Goal: Task Accomplishment & Management: Manage account settings

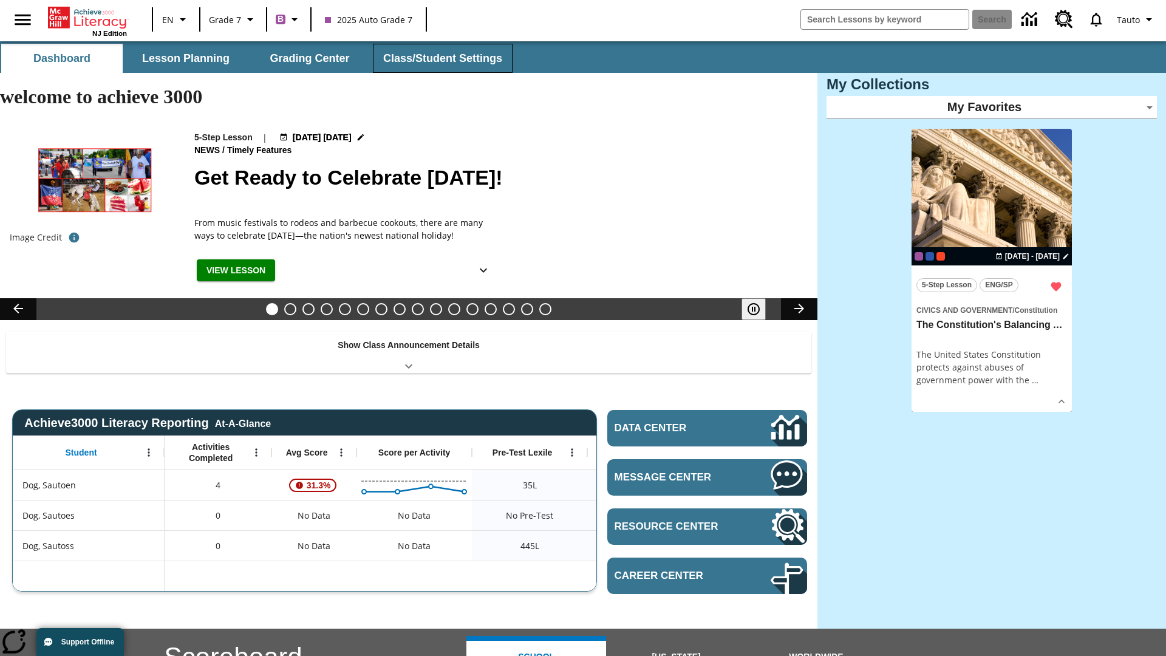
click at [441, 58] on button "Class/Student Settings" at bounding box center [443, 58] width 140 height 29
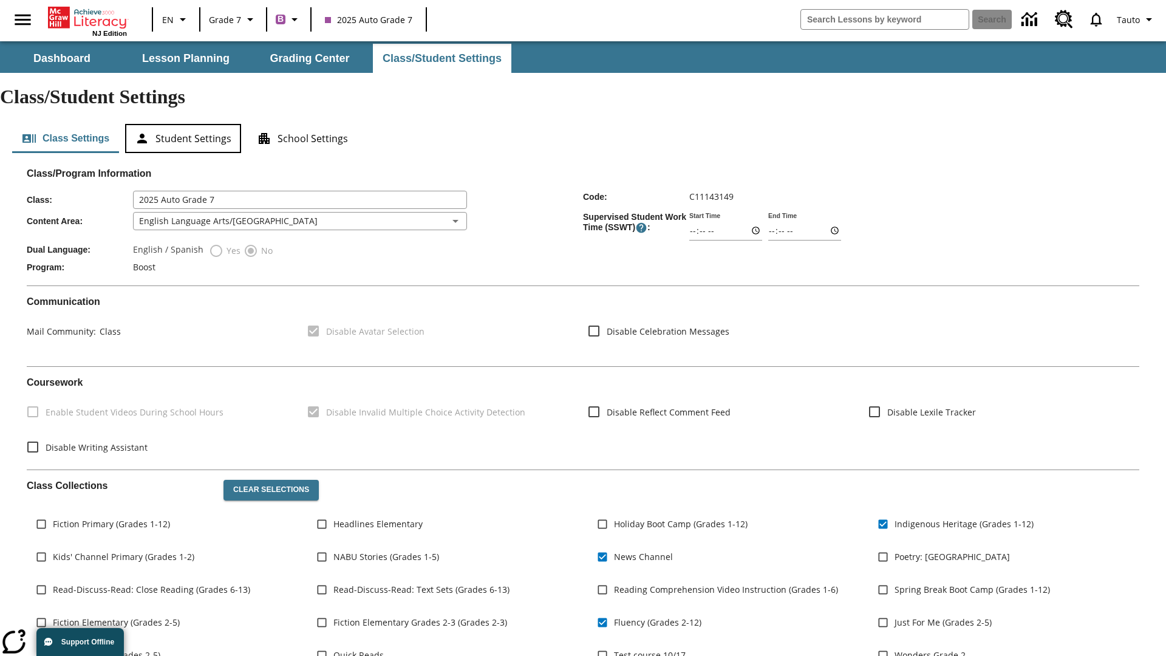
click at [183, 124] on button "Student Settings" at bounding box center [183, 138] width 116 height 29
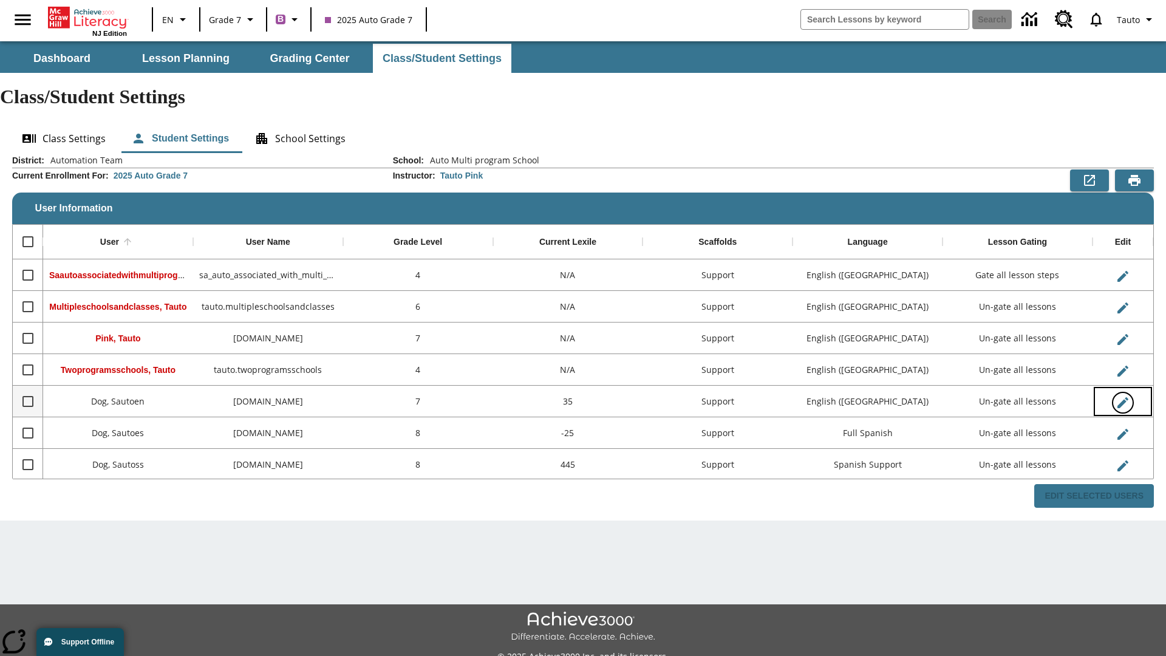
click at [1123, 397] on icon "Edit User" at bounding box center [1123, 402] width 11 height 11
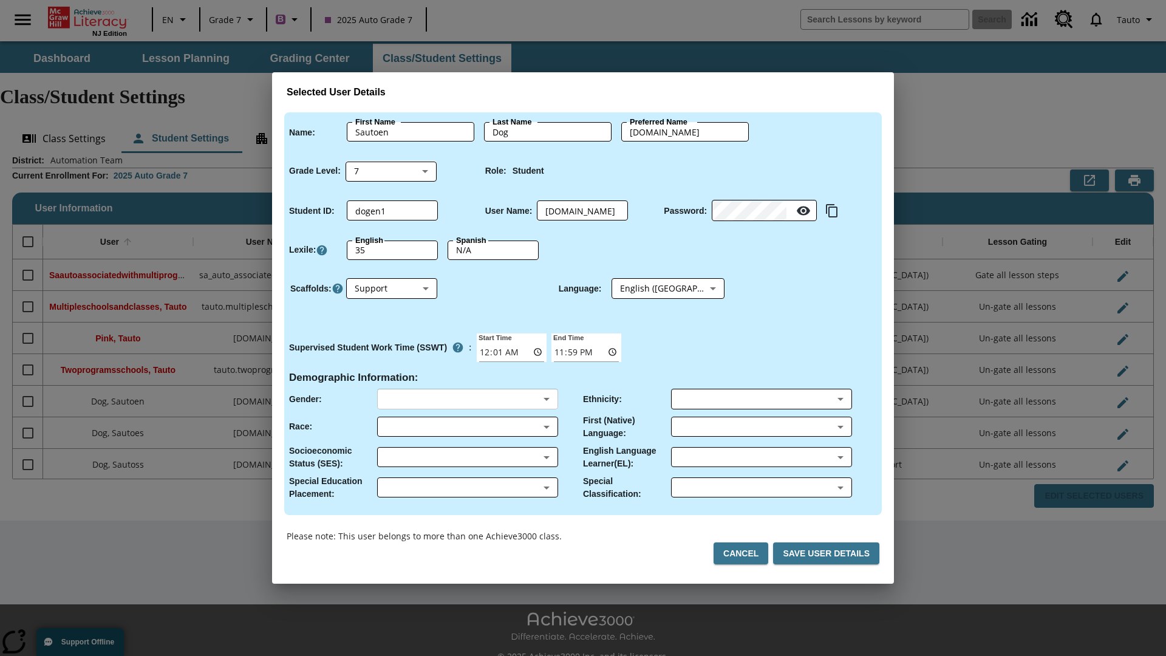
click at [467, 399] on body "Skip to main content NJ Edition EN Grade 7 B 2025 Auto Grade 7 Search 0 Tauto D…" at bounding box center [583, 362] width 1166 height 642
click at [467, 427] on body "Skip to main content NJ Edition EN Grade 7 B 2025 Auto Grade 7 Search 0 Tauto D…" at bounding box center [583, 362] width 1166 height 642
click at [467, 457] on body "Skip to main content NJ Edition EN Grade 7 B 2025 Auto Grade 7 Search 0 Tauto D…" at bounding box center [583, 362] width 1166 height 642
click at [467, 487] on body "Skip to main content NJ Edition EN Grade 7 B 2025 Auto Grade 7 Search 0 Tauto D…" at bounding box center [583, 362] width 1166 height 642
click at [761, 399] on body "Skip to main content NJ Edition EN Grade 7 B 2025 Auto Grade 7 Search 0 Tauto D…" at bounding box center [583, 362] width 1166 height 642
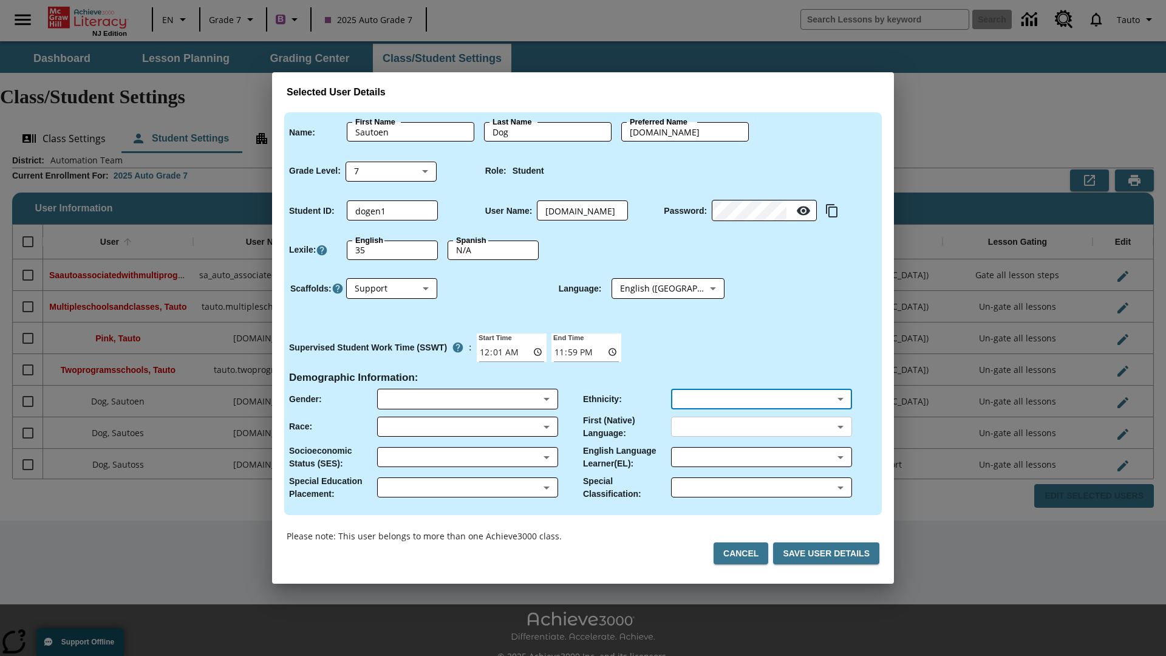
click at [761, 427] on body "Skip to main content NJ Edition EN Grade 7 B 2025 Auto Grade 7 Search 0 Tauto D…" at bounding box center [583, 362] width 1166 height 642
click at [761, 457] on body "Skip to main content NJ Edition EN Grade 7 B 2025 Auto Grade 7 Search 0 Tauto D…" at bounding box center [583, 362] width 1166 height 642
click at [761, 487] on body "Skip to main content NJ Edition EN Grade 7 B 2025 Auto Grade 7 Search 0 Tauto D…" at bounding box center [583, 362] width 1166 height 642
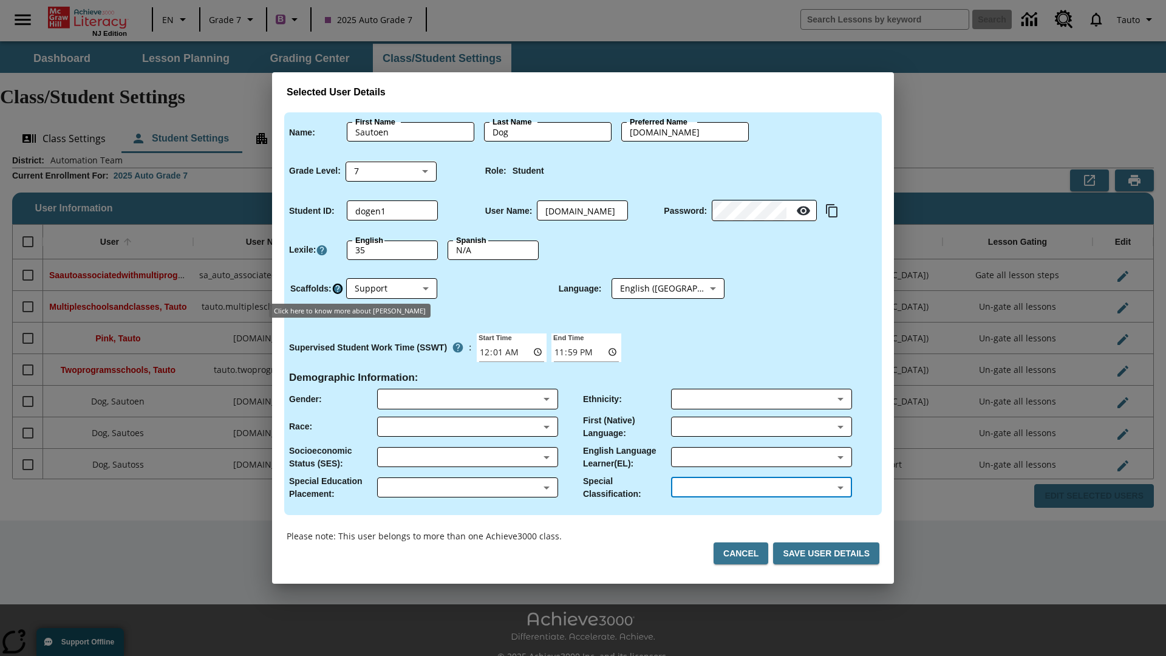
click at [337, 289] on icon "Click here to know more about Scaffolds" at bounding box center [338, 289] width 12 height 12
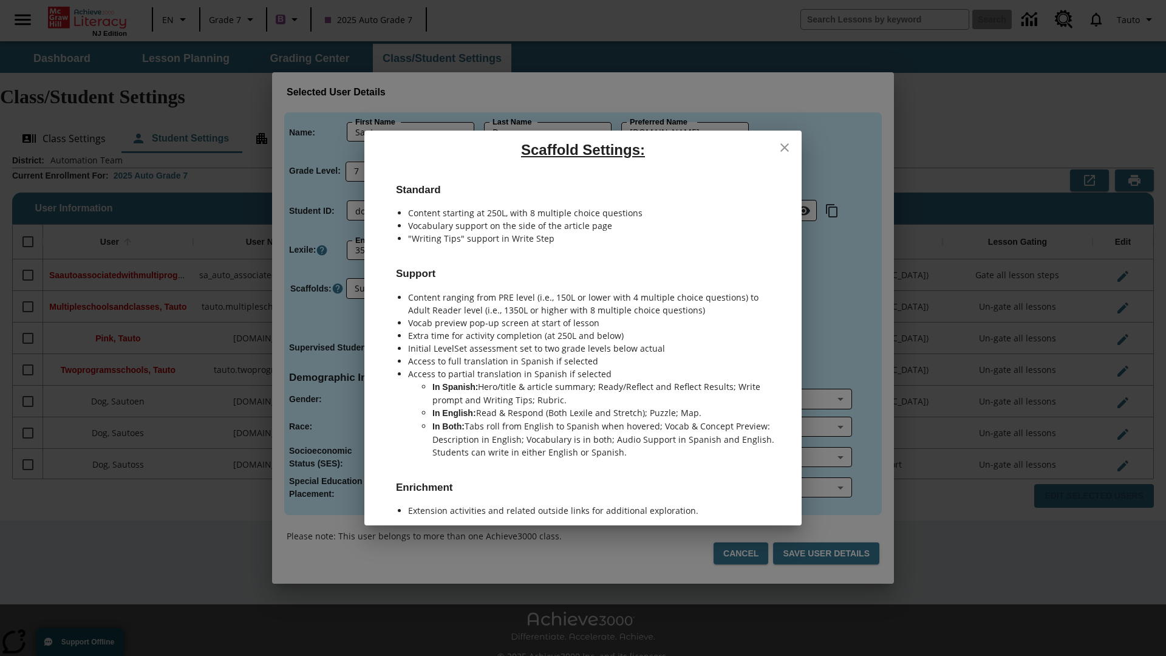
click at [785, 148] on icon "close" at bounding box center [785, 147] width 9 height 9
